Goal: Information Seeking & Learning: Learn about a topic

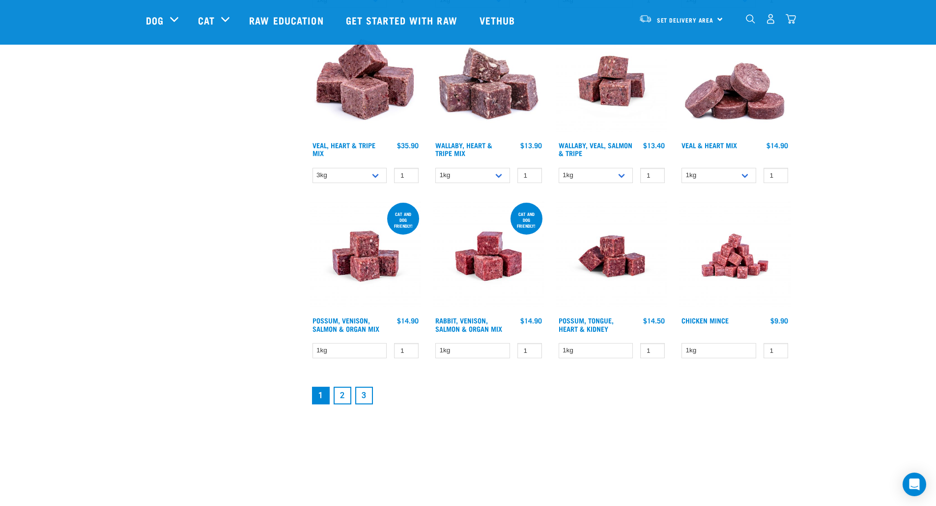
scroll to position [1179, 0]
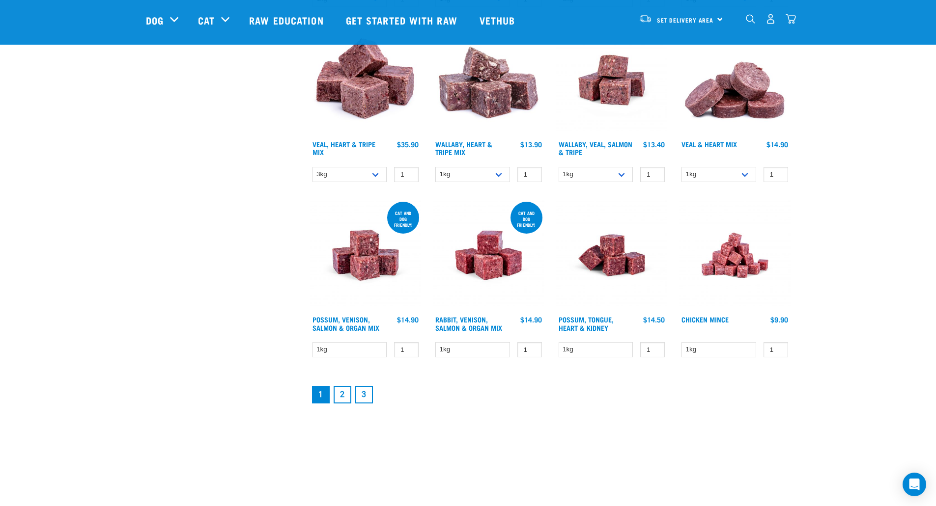
click at [342, 395] on link "2" at bounding box center [343, 395] width 18 height 18
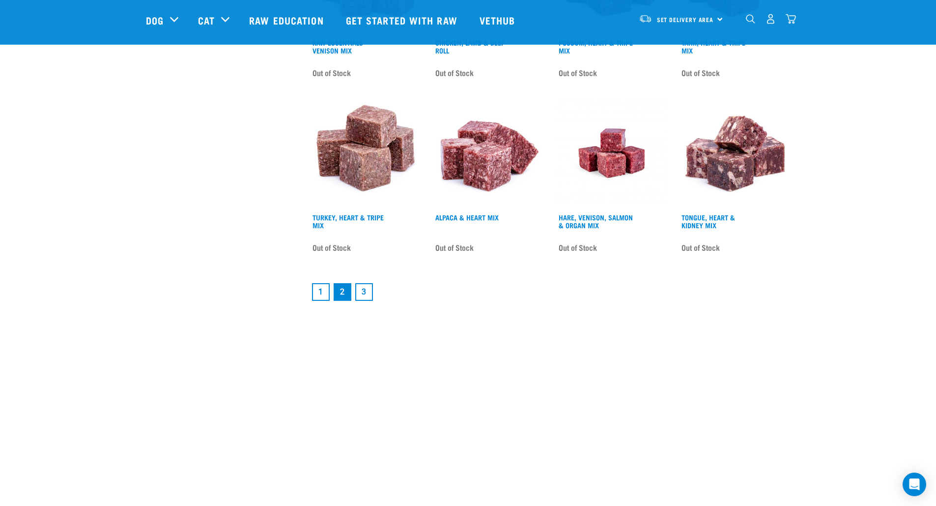
scroll to position [1277, 0]
click at [364, 292] on link "3" at bounding box center [364, 292] width 18 height 18
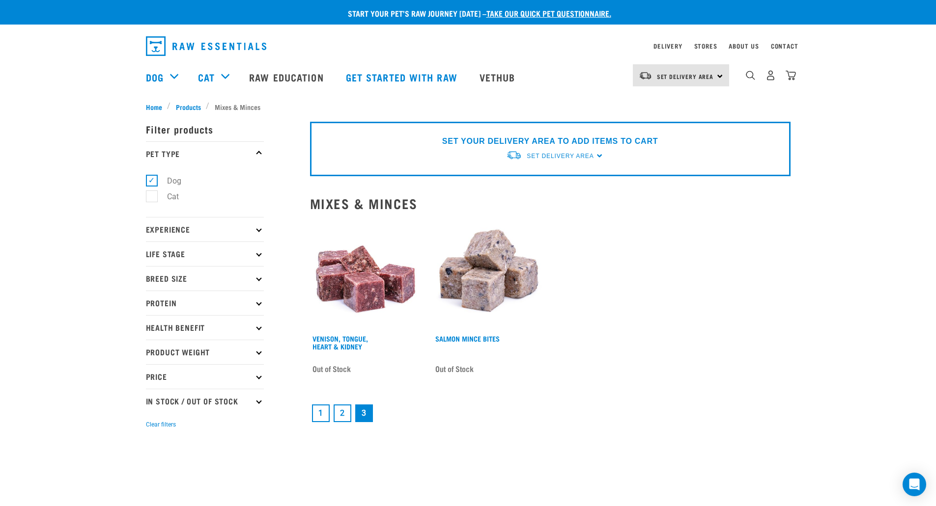
click at [316, 411] on link "1" at bounding box center [321, 414] width 18 height 18
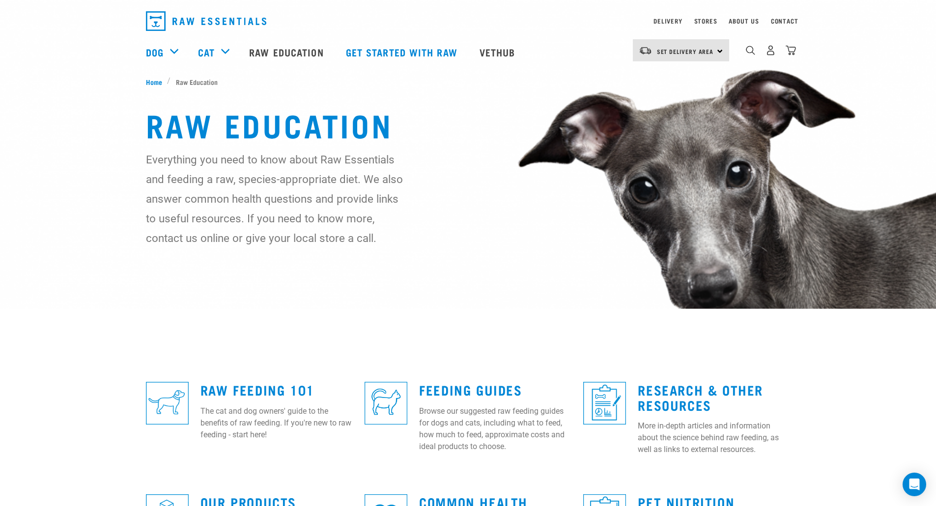
scroll to position [49, 0]
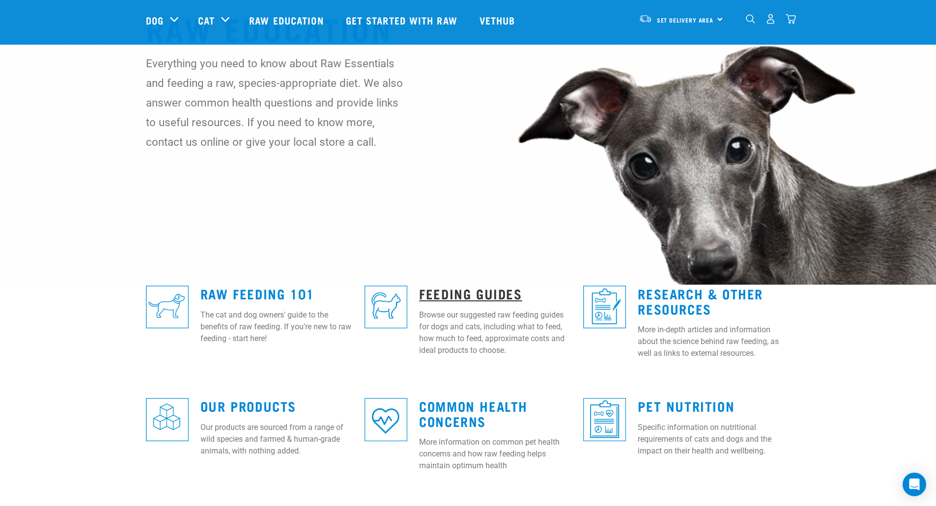
click at [466, 292] on link "Feeding Guides" at bounding box center [470, 293] width 103 height 7
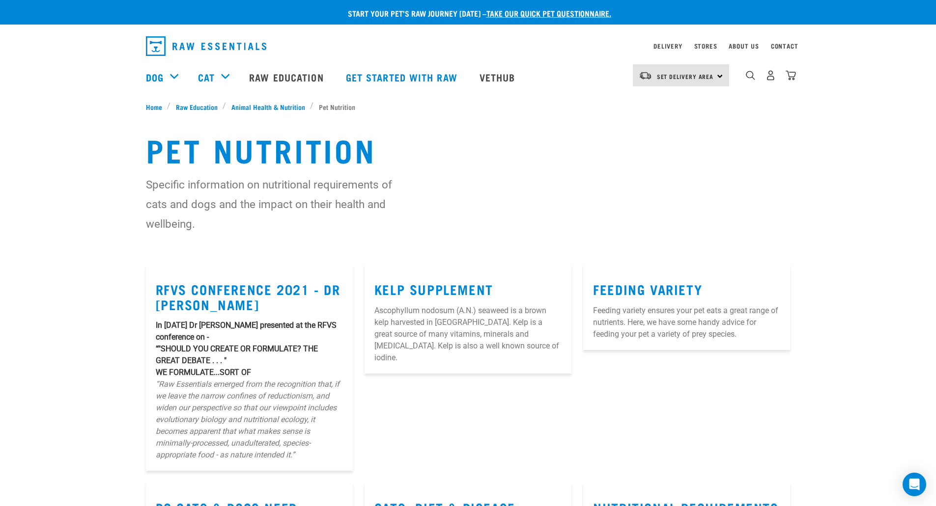
scroll to position [246, 0]
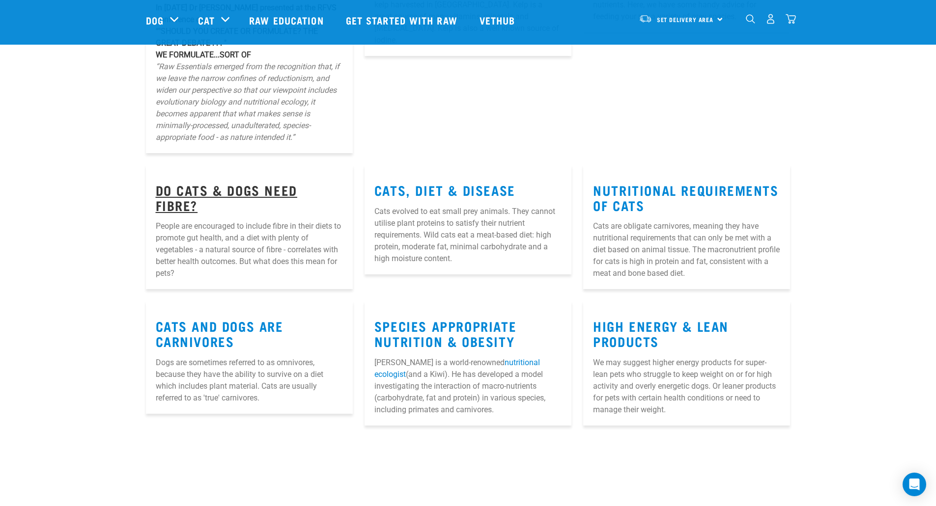
click at [297, 187] on link "Do Cats & Dogs Need Fibre?" at bounding box center [226, 197] width 141 height 23
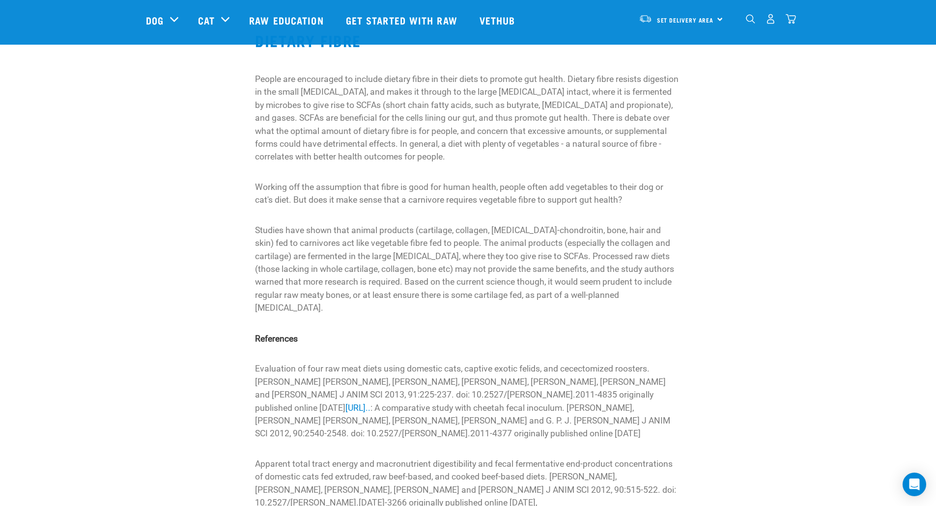
scroll to position [147, 0]
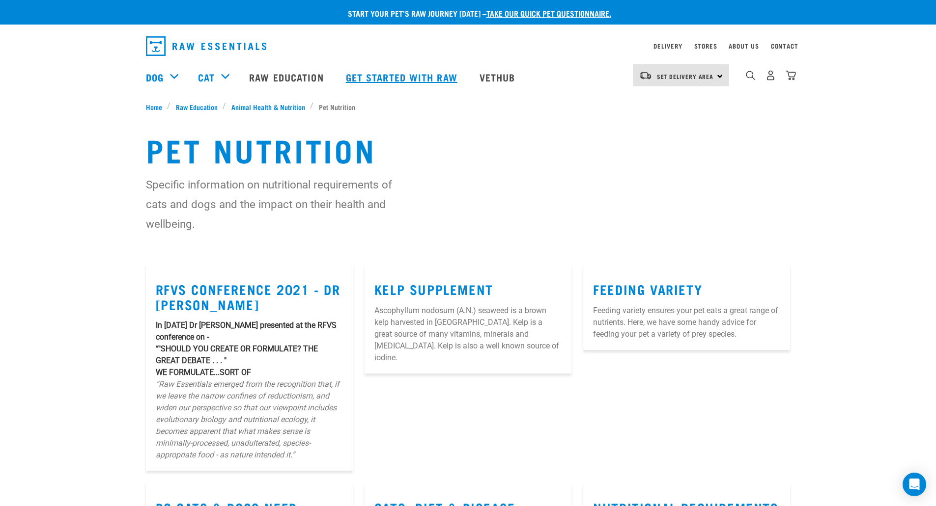
click at [373, 77] on link "Get started with Raw" at bounding box center [403, 76] width 134 height 39
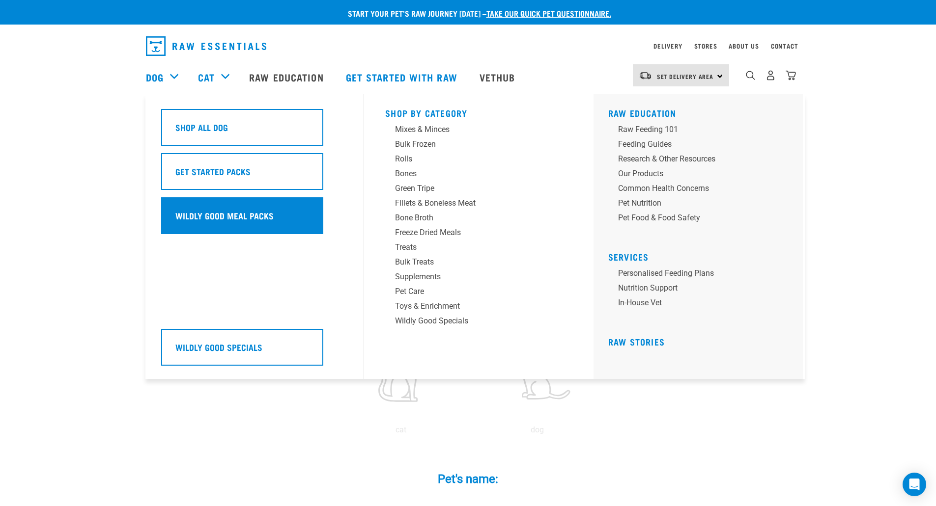
click at [190, 217] on h5 "Wildly Good Meal Packs" at bounding box center [224, 215] width 98 height 13
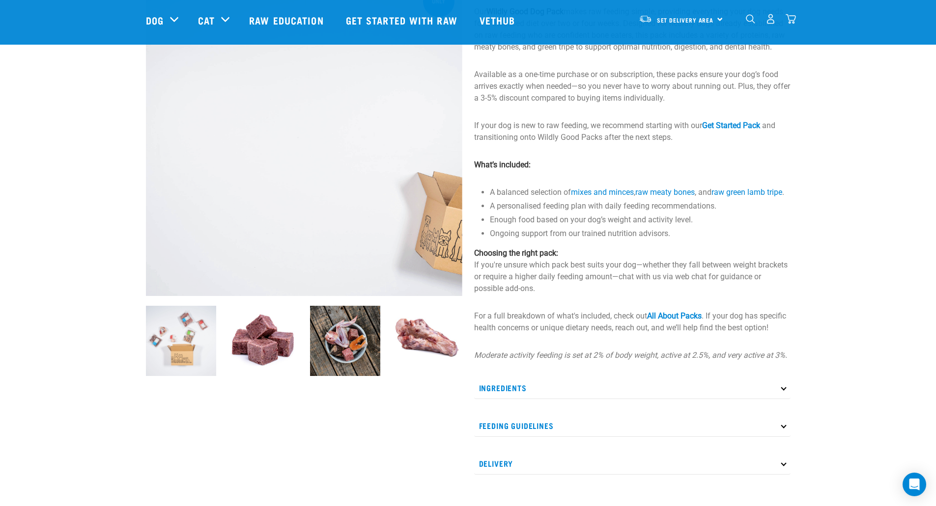
scroll to position [98, 0]
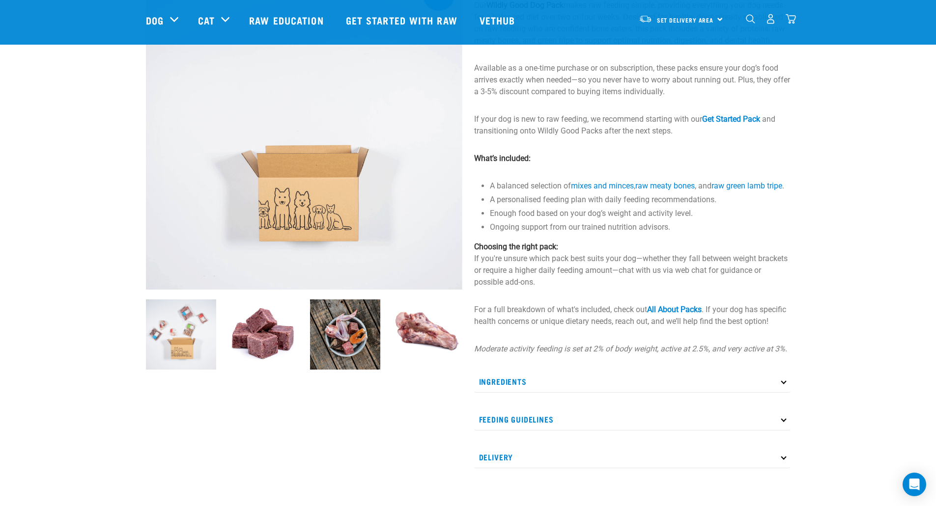
click at [200, 338] on img at bounding box center [181, 335] width 70 height 70
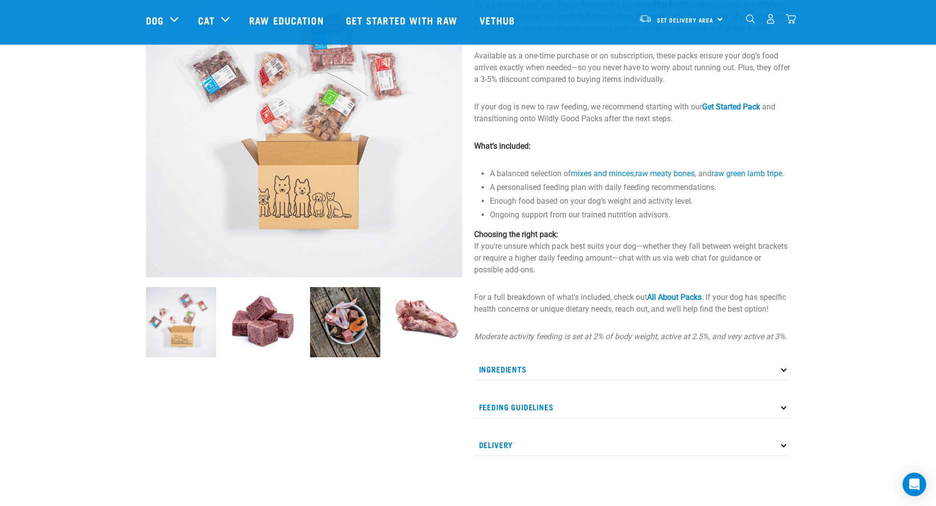
scroll to position [110, 0]
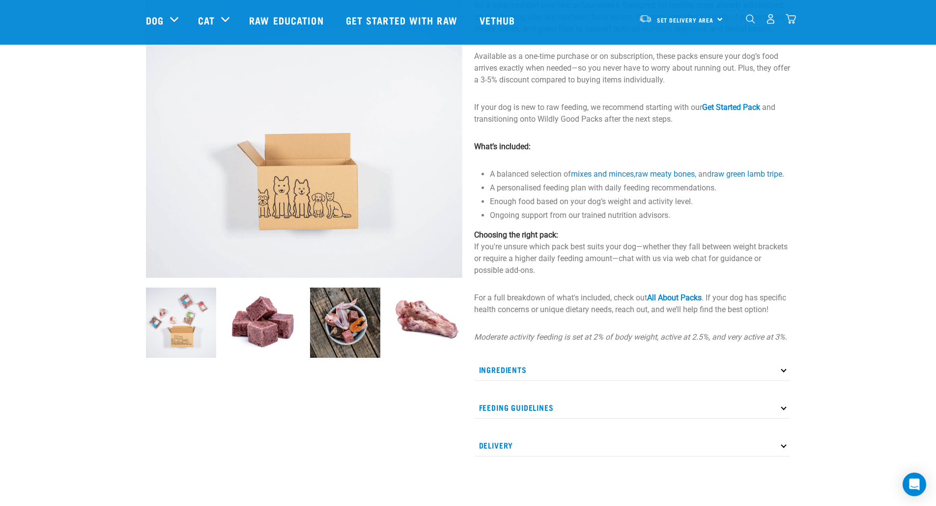
click at [272, 324] on img at bounding box center [263, 323] width 70 height 70
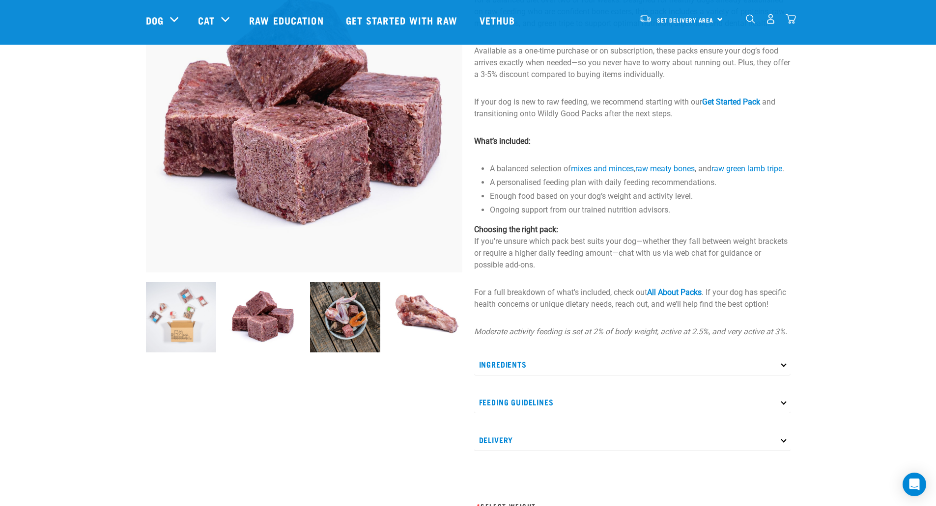
scroll to position [220, 0]
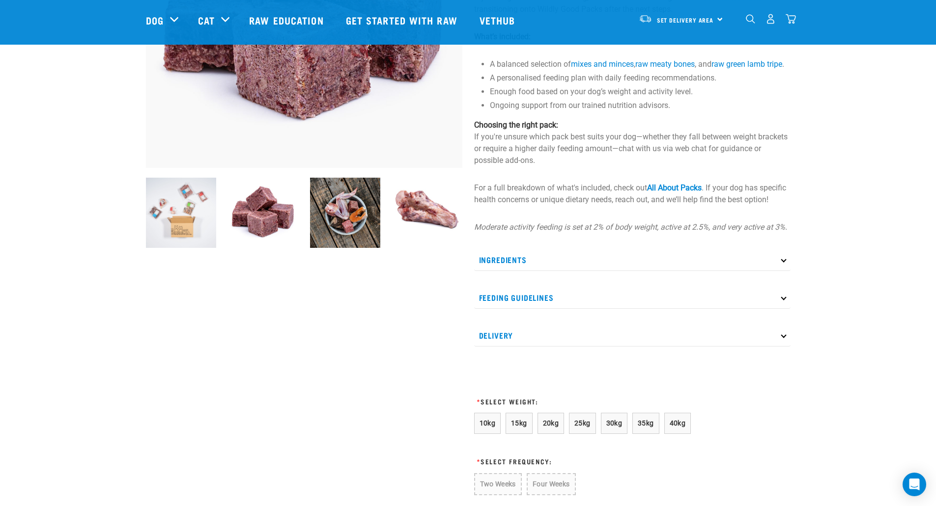
click at [558, 268] on p "Ingredients" at bounding box center [632, 260] width 316 height 22
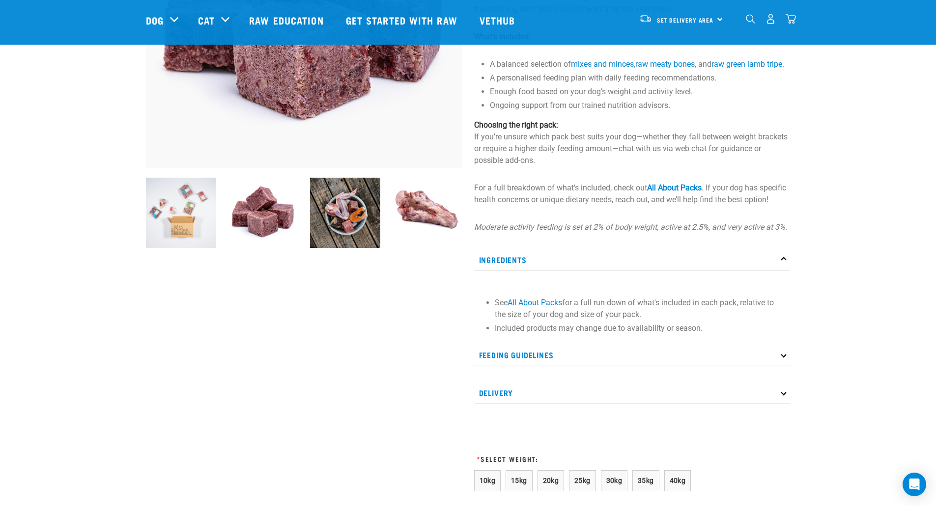
click at [557, 269] on p "Ingredients" at bounding box center [632, 260] width 316 height 22
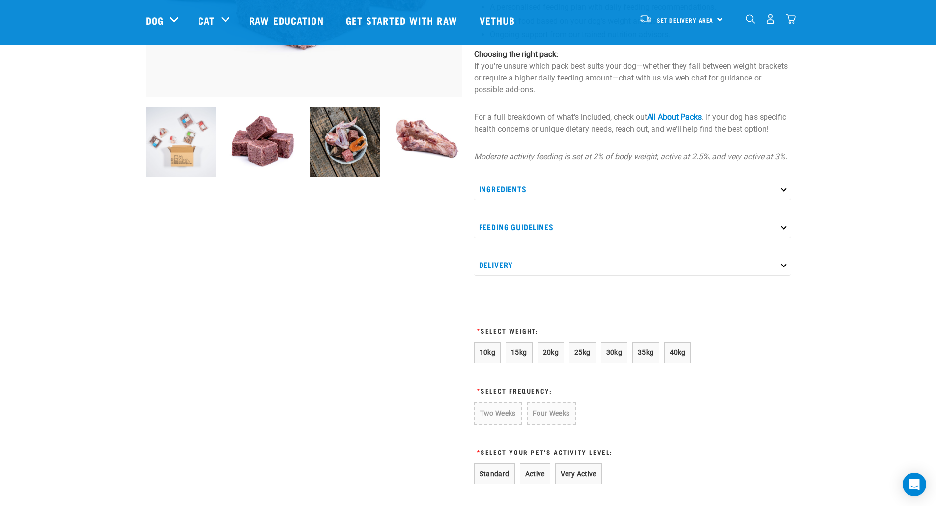
scroll to position [318, 0]
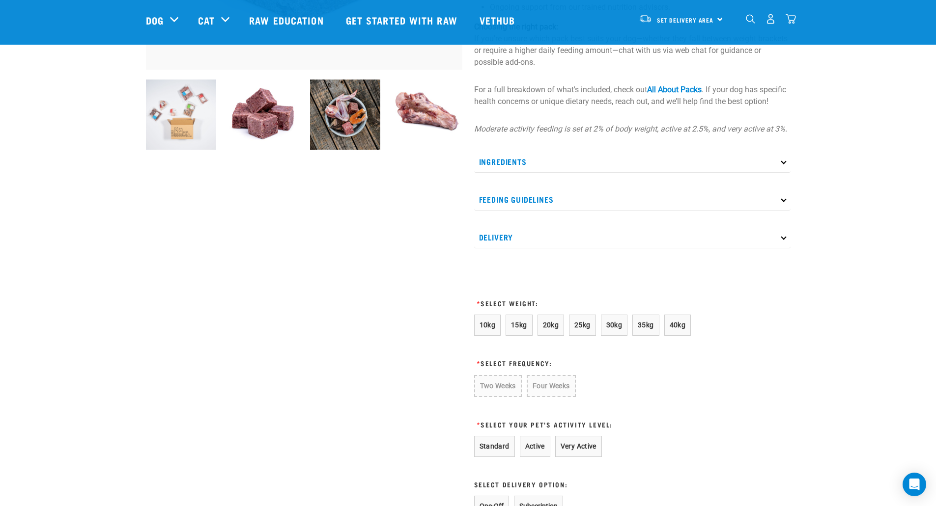
click at [558, 262] on div "Wildly Good Dog Pack (Standard) Our Wildly Good Dog Pack makes raw feeding simp…" at bounding box center [632, 209] width 328 height 938
click at [559, 249] on p "Delivery" at bounding box center [632, 237] width 316 height 22
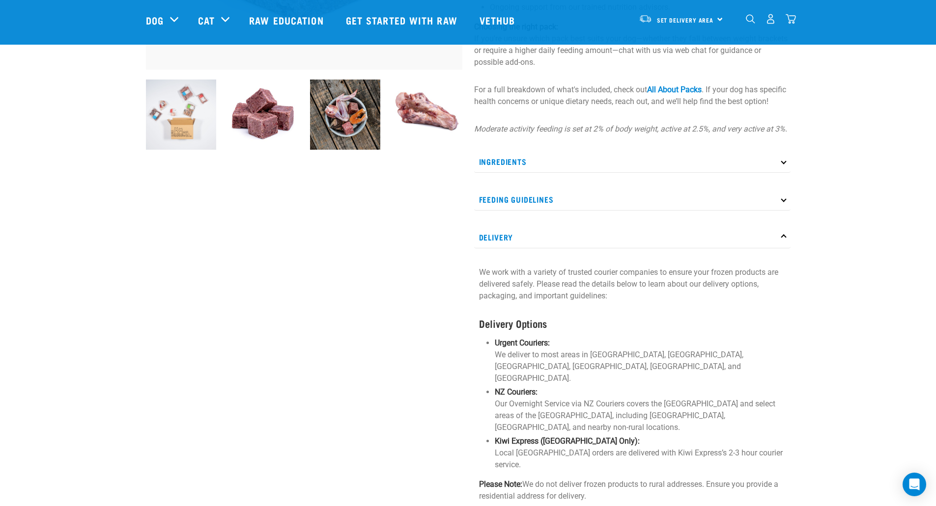
drag, startPoint x: 573, startPoint y: 223, endPoint x: 574, endPoint y: 215, distance: 7.9
click at [573, 222] on div "Ingredients See All About Packs for a full run down of what's included in each …" at bounding box center [632, 405] width 316 height 508
click at [574, 211] on p "Feeding Guidelines" at bounding box center [632, 200] width 316 height 22
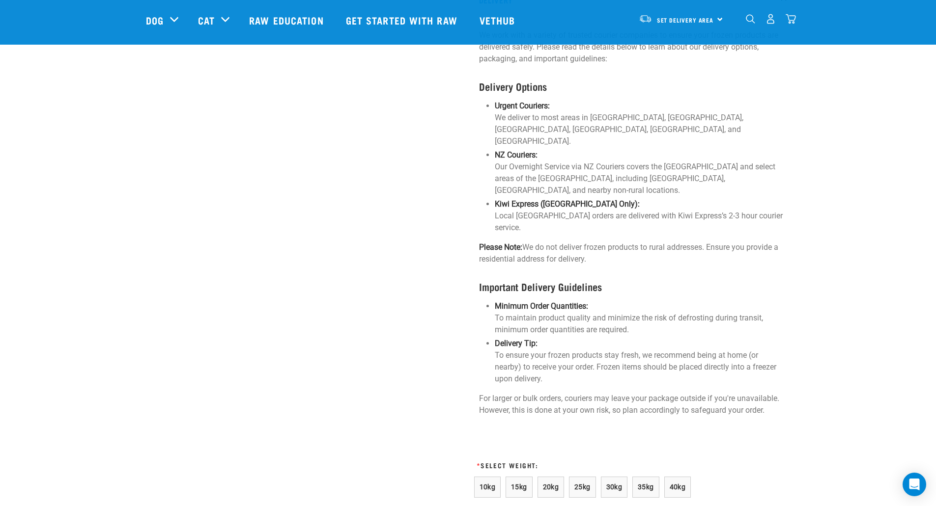
scroll to position [957, 0]
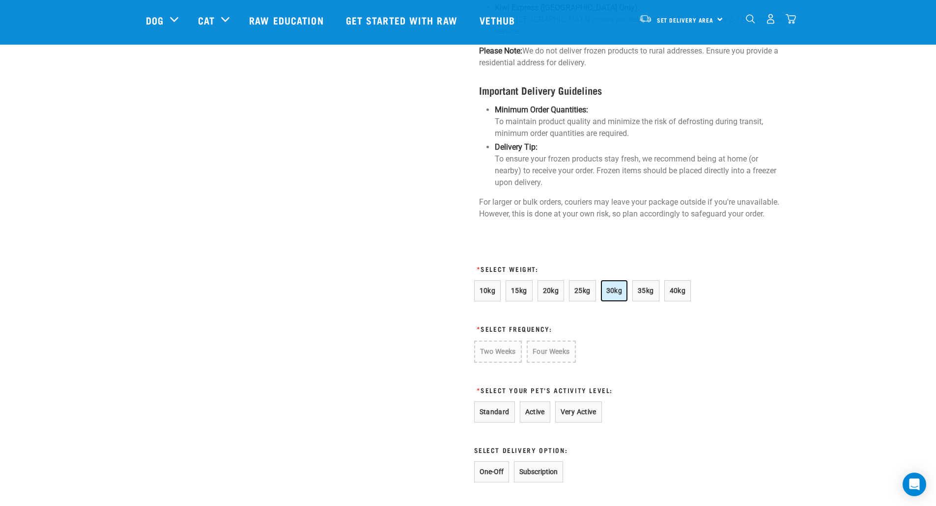
click at [616, 287] on span "30kg" at bounding box center [614, 291] width 16 height 8
click at [548, 341] on button "Four Weeks" at bounding box center [550, 351] width 48 height 21
click at [497, 401] on button "Standard" at bounding box center [494, 411] width 41 height 21
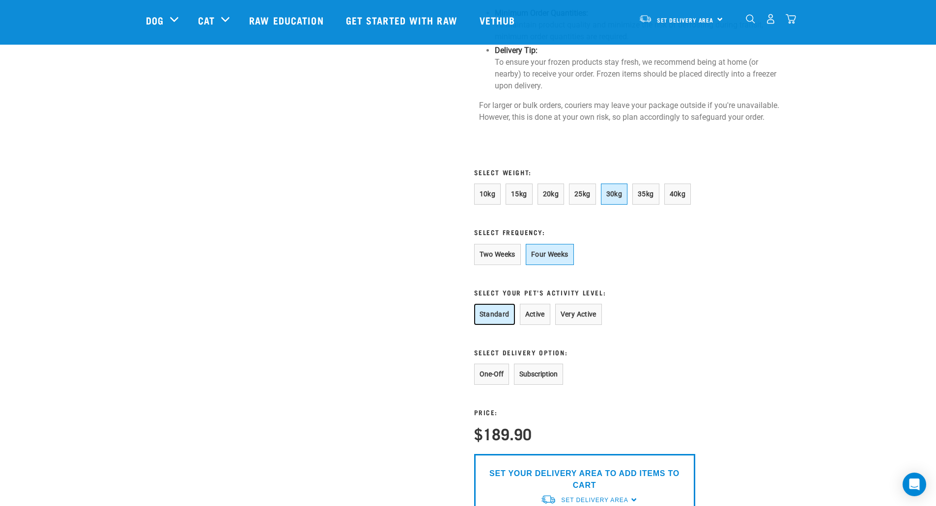
scroll to position [1055, 0]
click at [504, 364] on button "One-Off" at bounding box center [491, 373] width 35 height 21
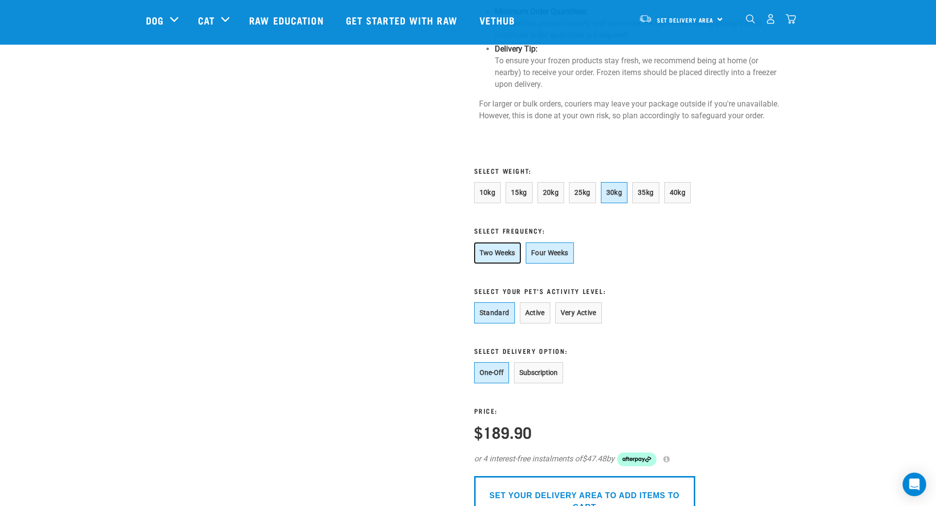
click at [510, 244] on button "Two Weeks" at bounding box center [497, 253] width 47 height 21
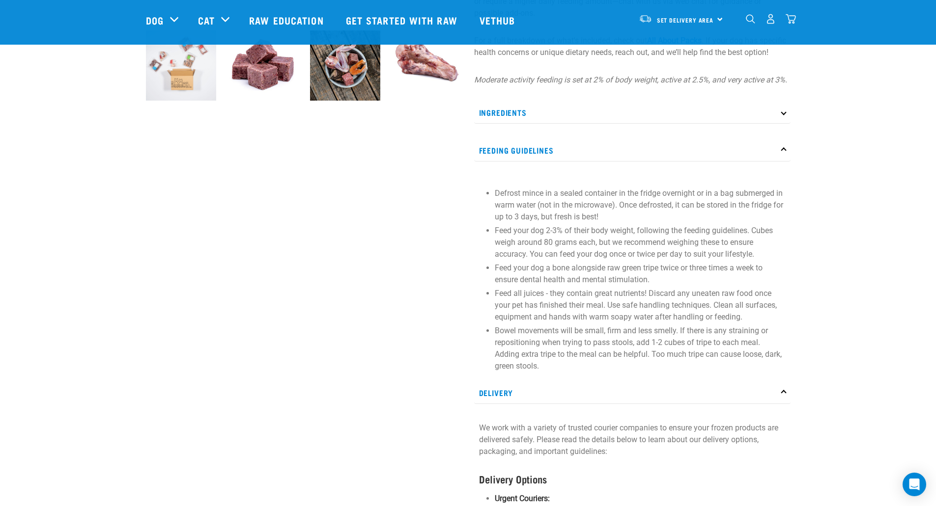
scroll to position [122, 0]
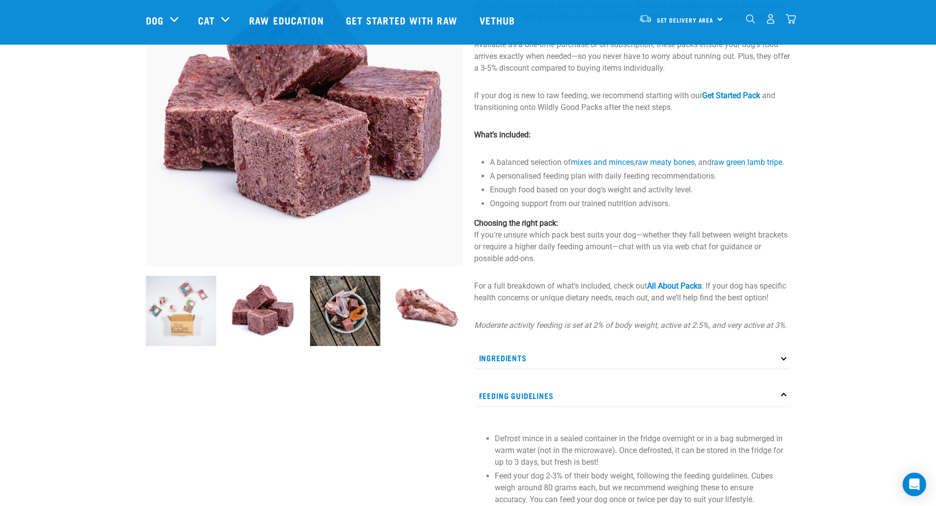
click at [343, 317] on img at bounding box center [345, 311] width 70 height 70
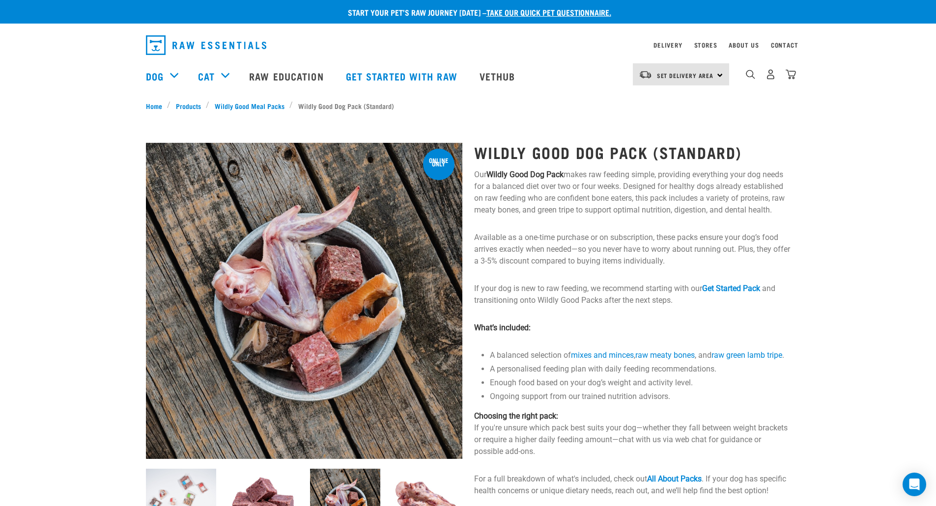
scroll to position [0, 0]
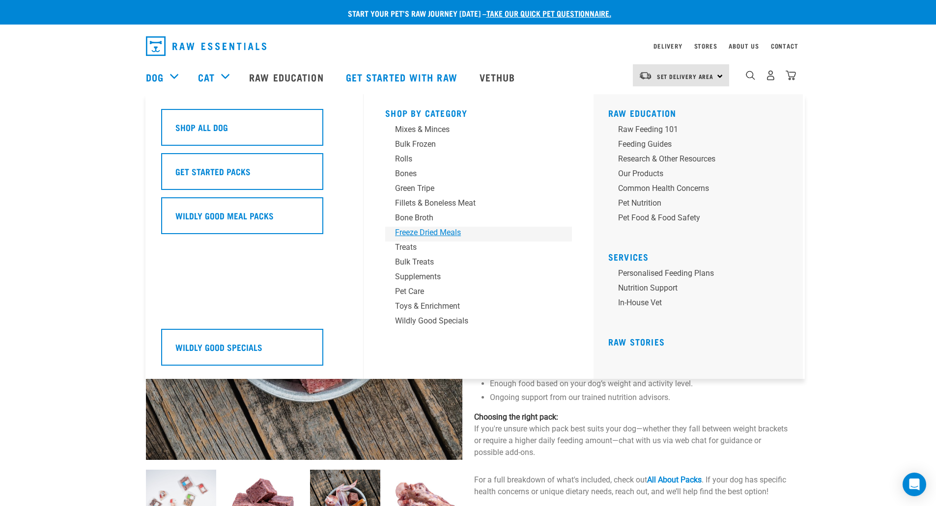
click at [423, 229] on div "Freeze Dried Meals" at bounding box center [471, 233] width 153 height 12
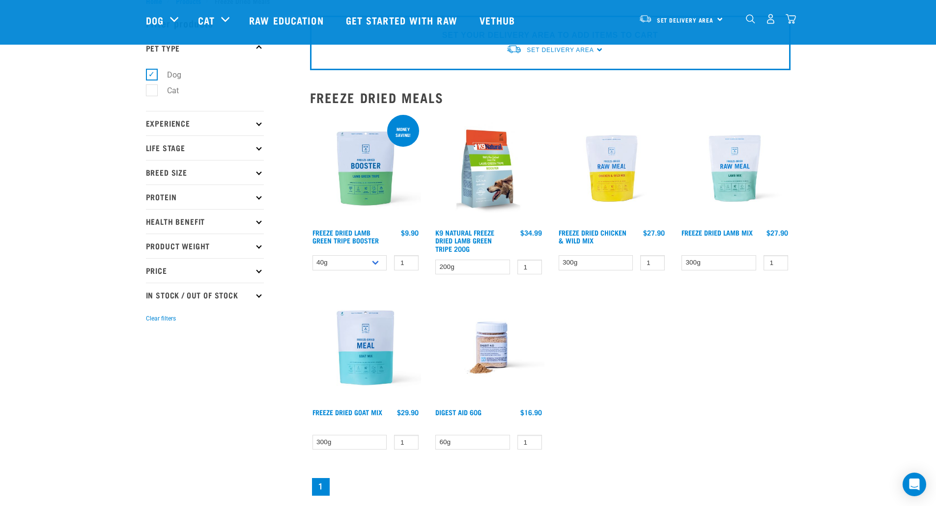
scroll to position [49, 0]
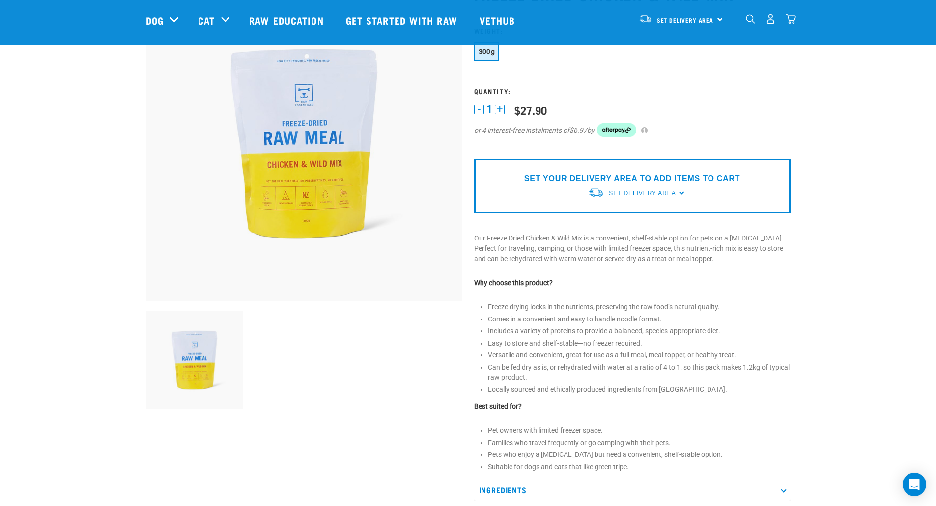
scroll to position [147, 0]
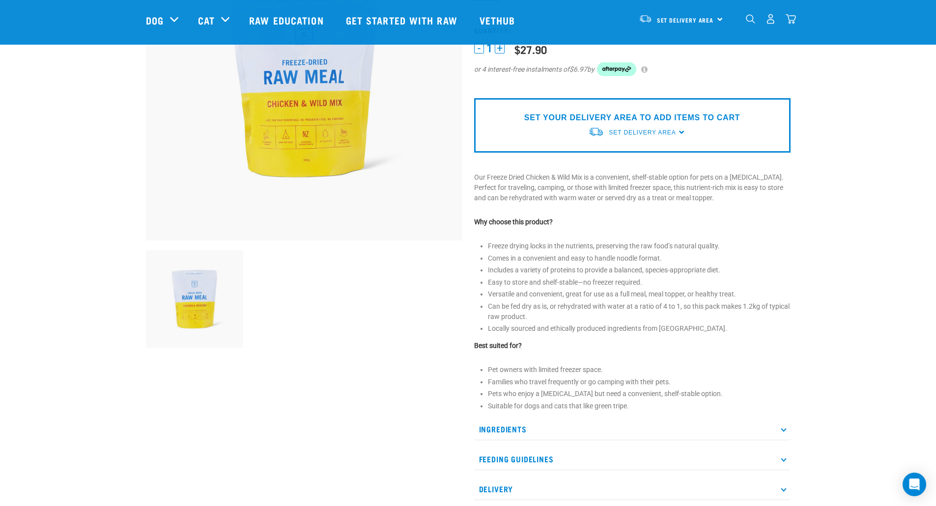
click at [542, 457] on p "Feeding Guidelines" at bounding box center [632, 460] width 316 height 22
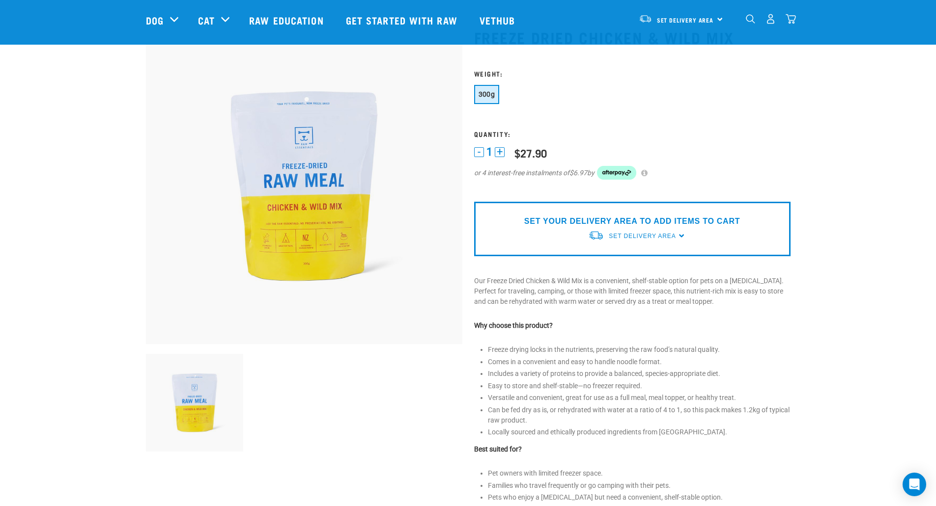
scroll to position [0, 0]
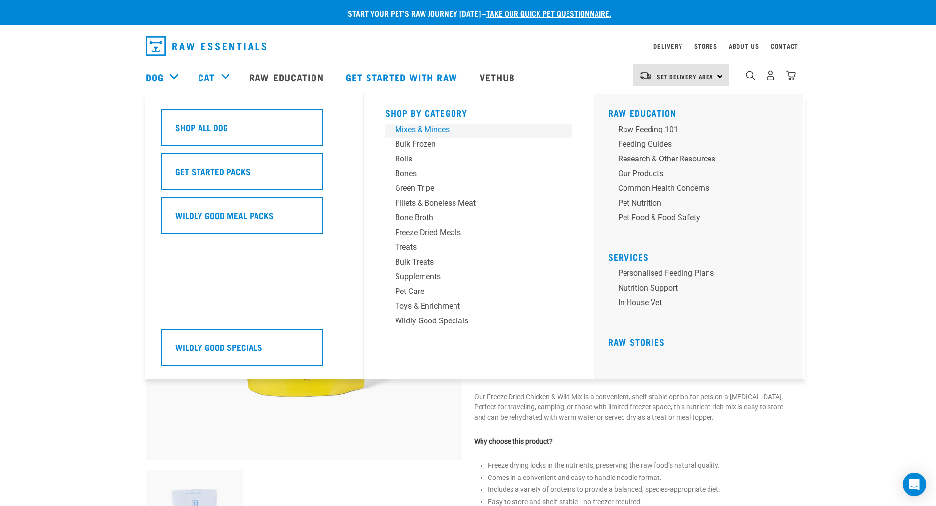
click at [437, 133] on div "Mixes & Minces" at bounding box center [471, 130] width 153 height 12
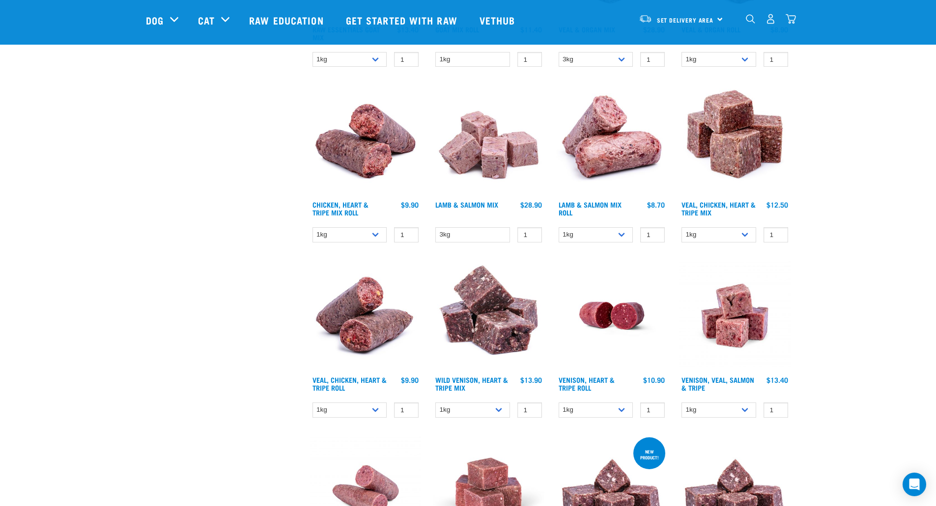
scroll to position [639, 0]
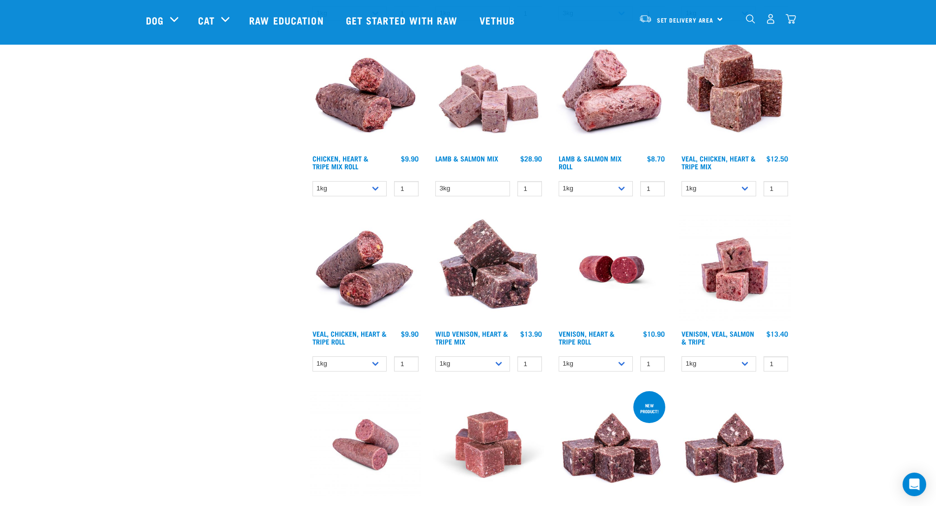
click at [727, 264] on img at bounding box center [735, 270] width 112 height 112
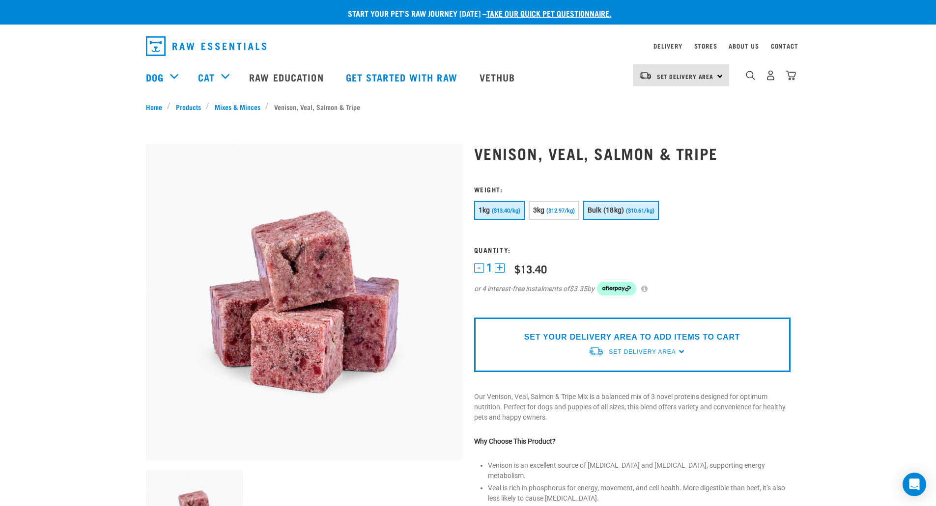
click at [641, 210] on span "($10.61/kg)" at bounding box center [640, 211] width 28 height 6
click at [566, 210] on span "($12.97/kg)" at bounding box center [560, 211] width 28 height 6
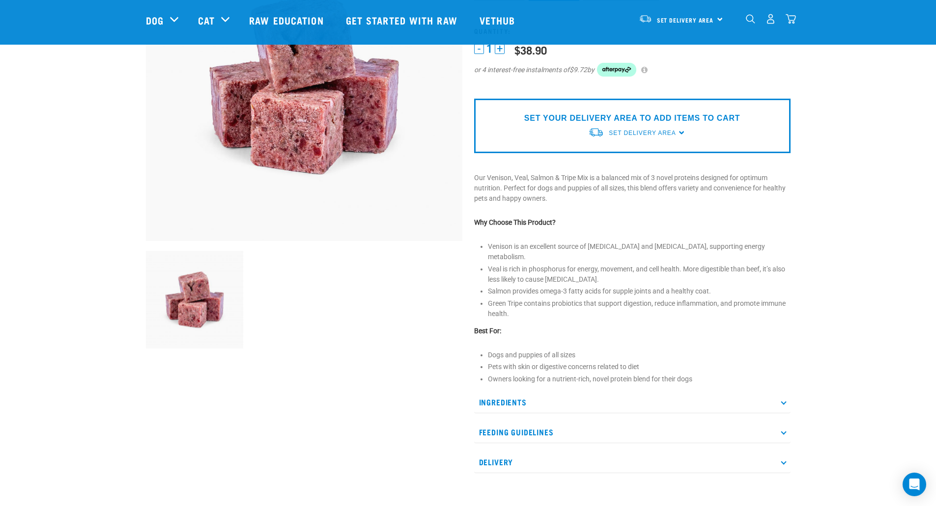
scroll to position [147, 0]
click at [501, 397] on p "Ingredients" at bounding box center [632, 402] width 316 height 22
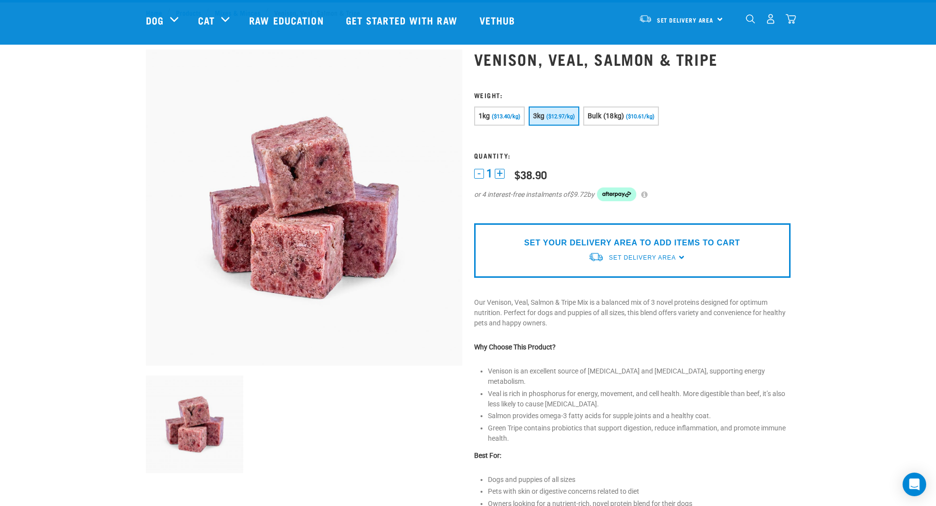
scroll to position [0, 0]
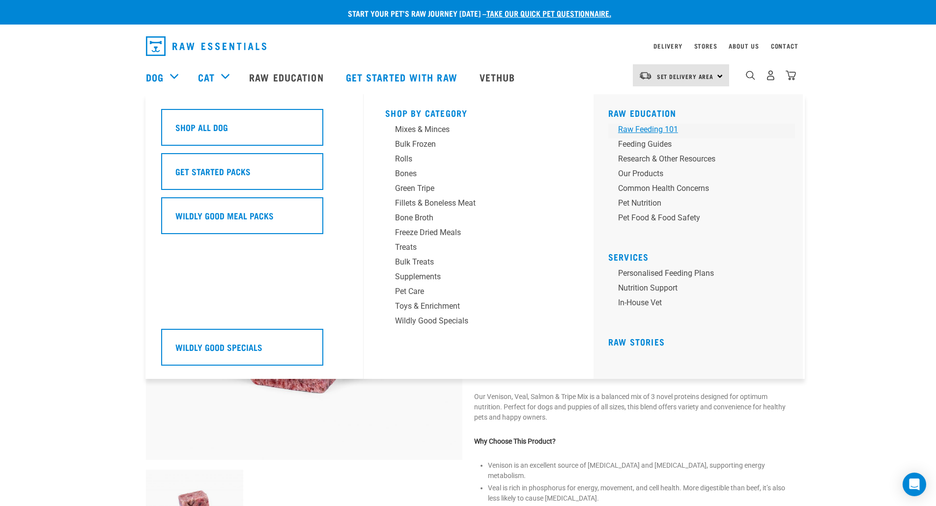
click at [634, 130] on div "Raw Feeding 101" at bounding box center [694, 130] width 153 height 12
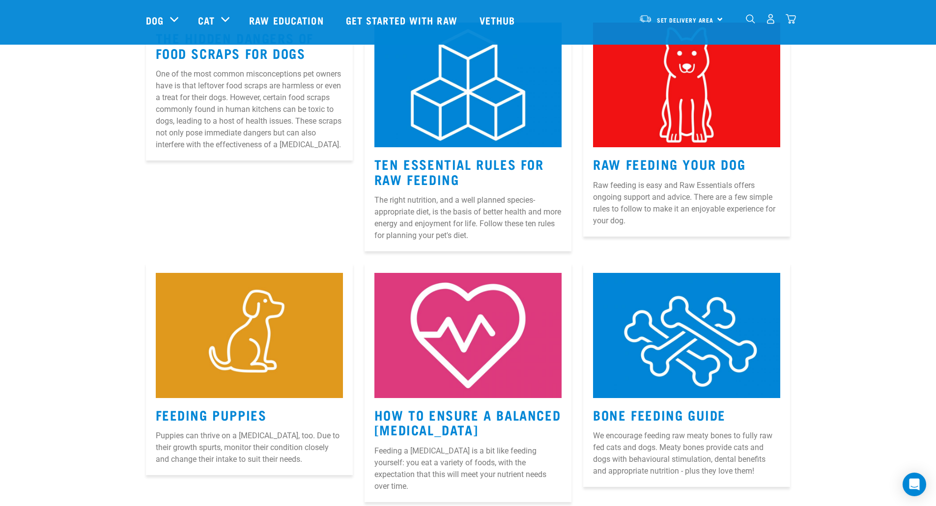
scroll to position [196, 0]
